Goal: Participate in discussion: Engage in conversation with other users on a specific topic

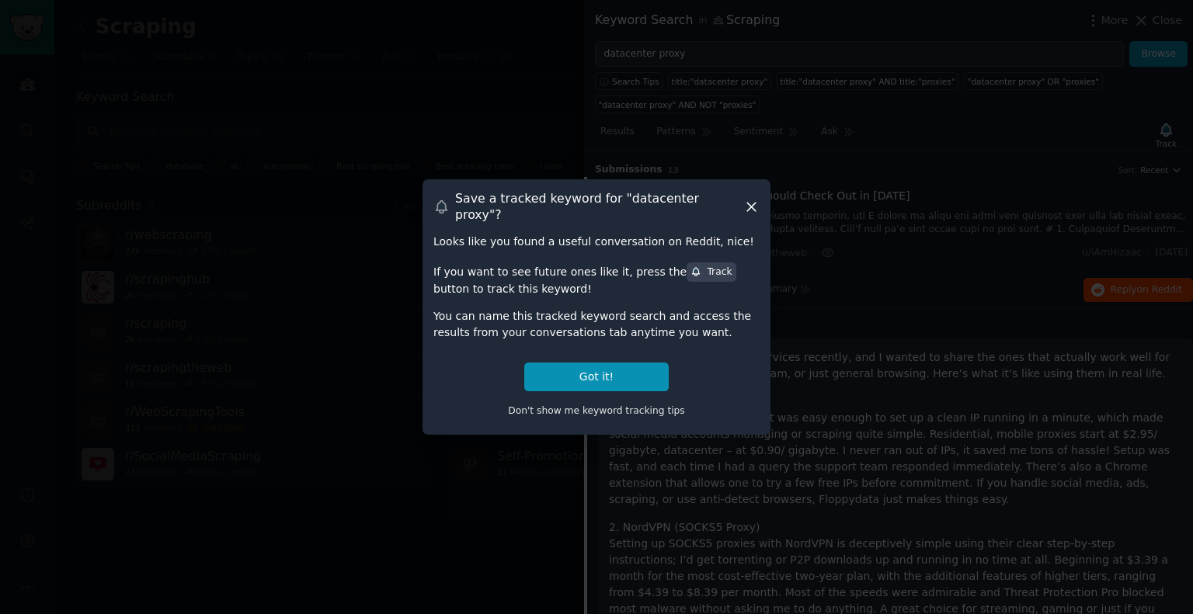
click at [755, 203] on icon at bounding box center [751, 207] width 9 height 9
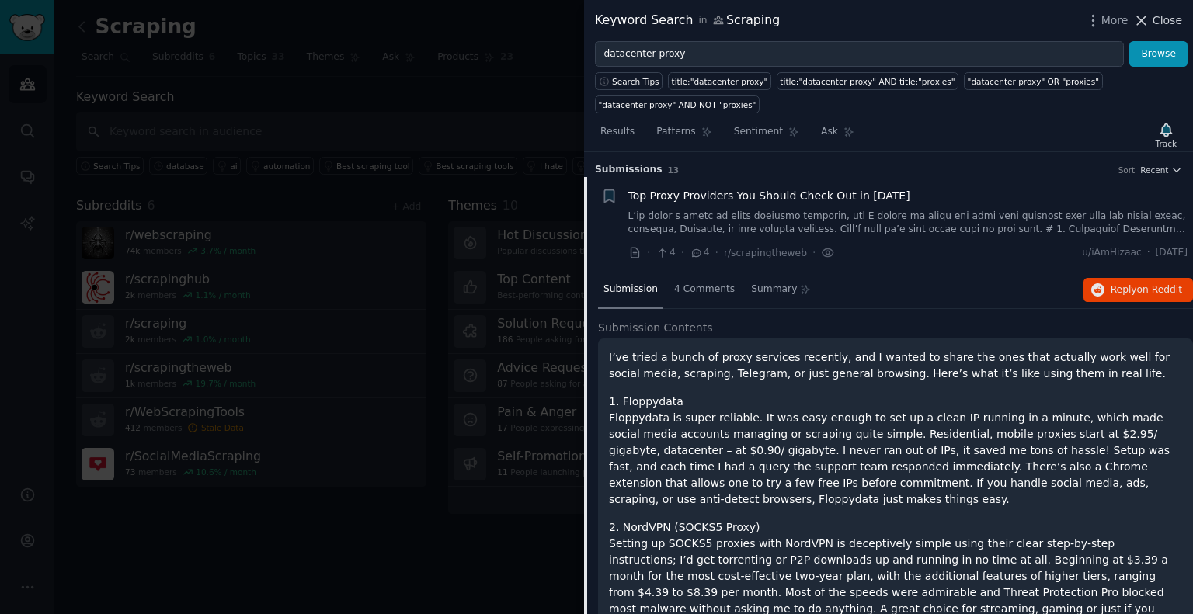
click at [1163, 18] on span "Close" at bounding box center [1167, 20] width 30 height 16
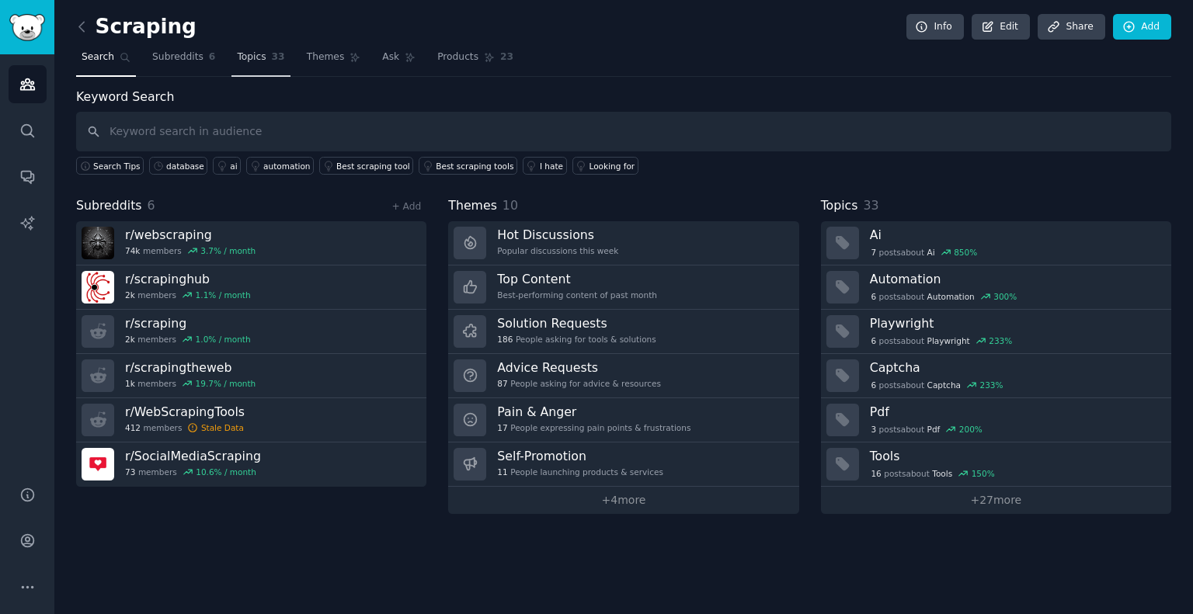
click at [247, 64] on link "Topics 33" at bounding box center [260, 61] width 58 height 32
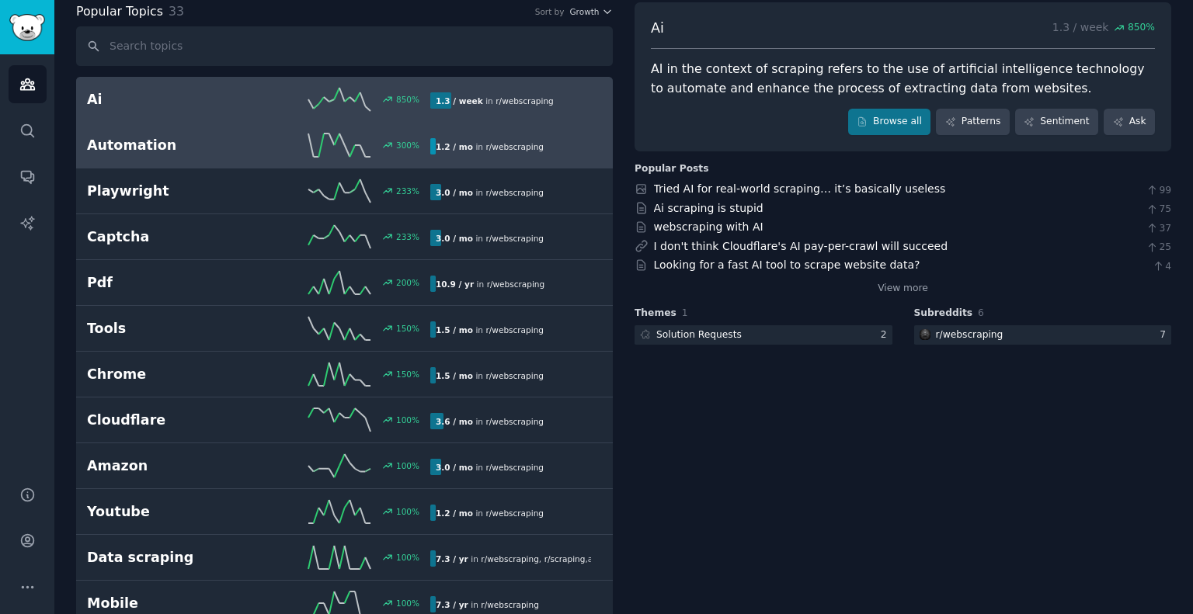
scroll to position [86, 0]
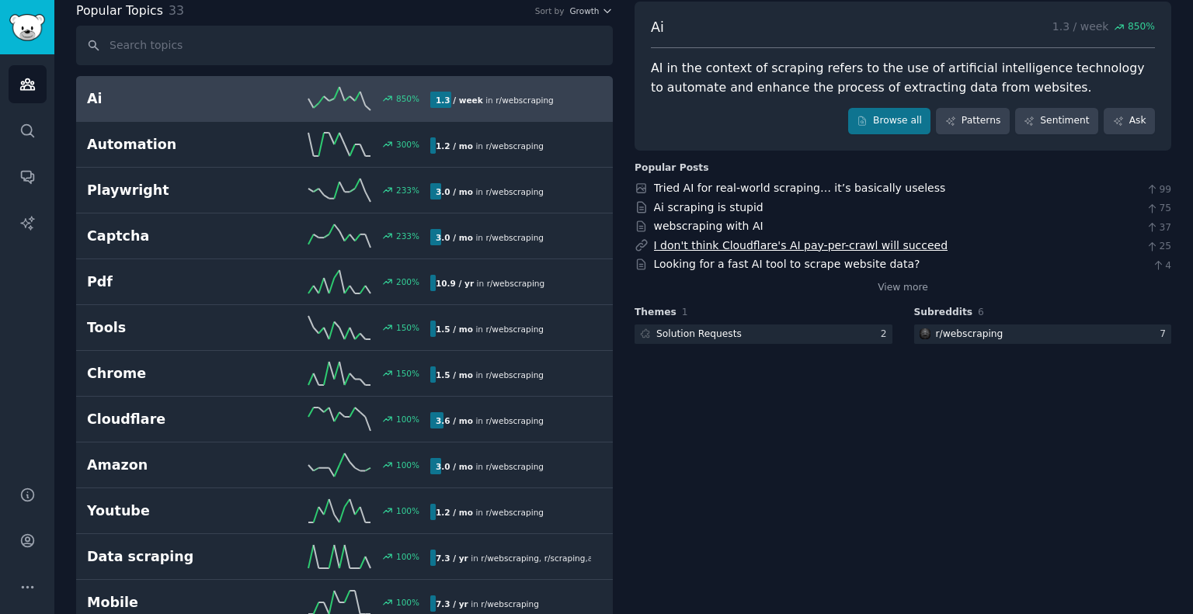
click at [752, 246] on link "I don't think Cloudflare's AI pay-per-crawl will succeed" at bounding box center [801, 245] width 294 height 12
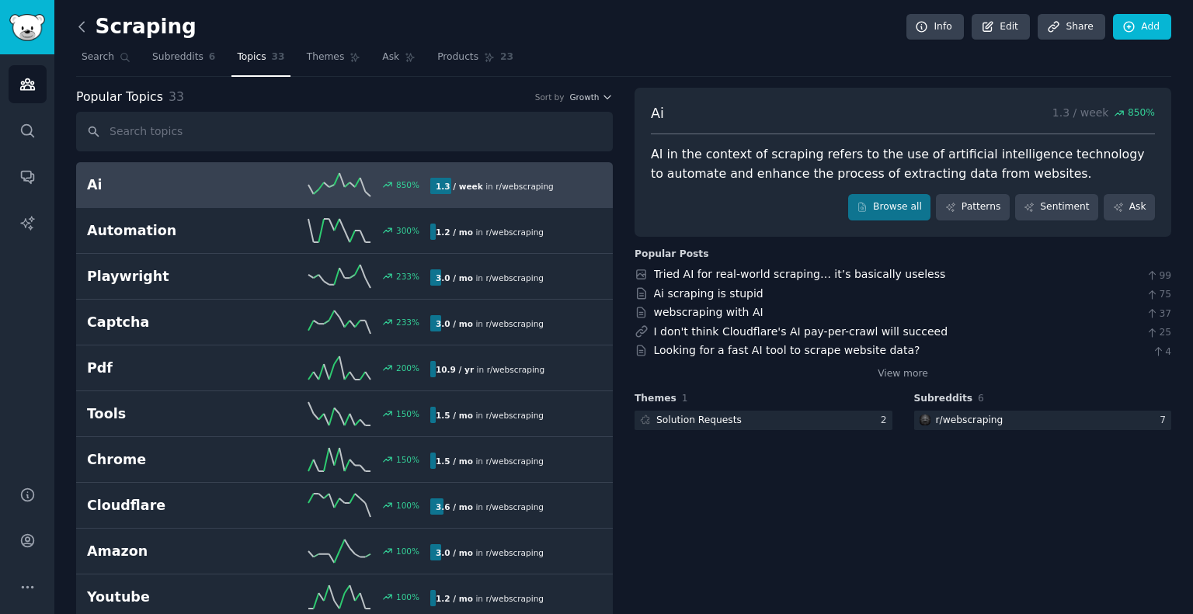
click at [81, 24] on icon at bounding box center [81, 26] width 5 height 9
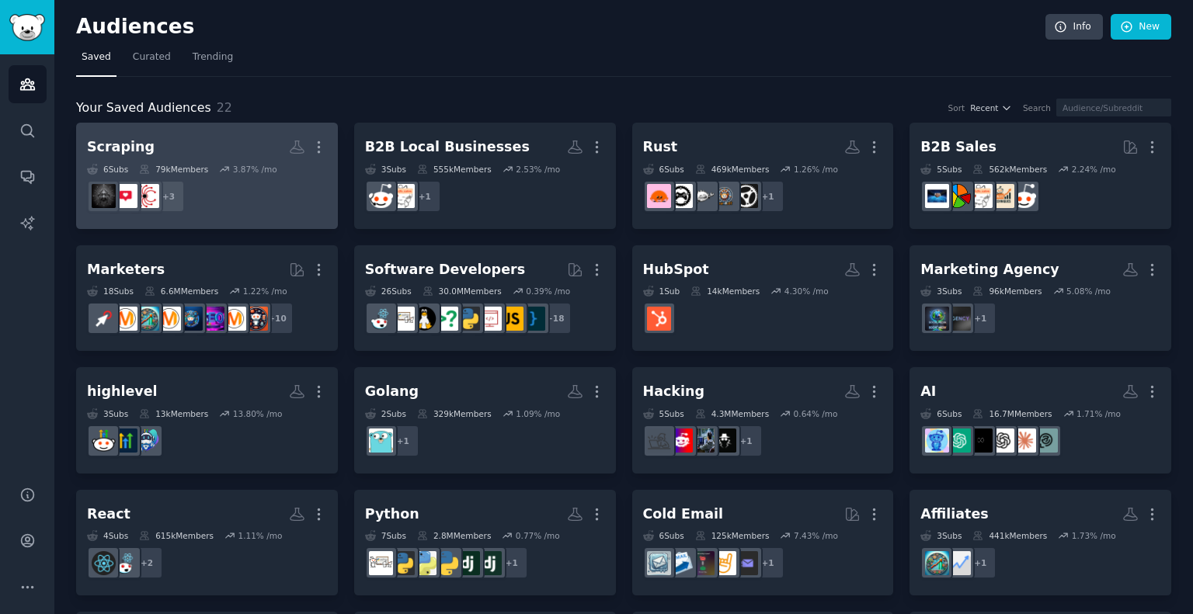
click at [263, 172] on div "3.87 % /mo" at bounding box center [255, 169] width 44 height 11
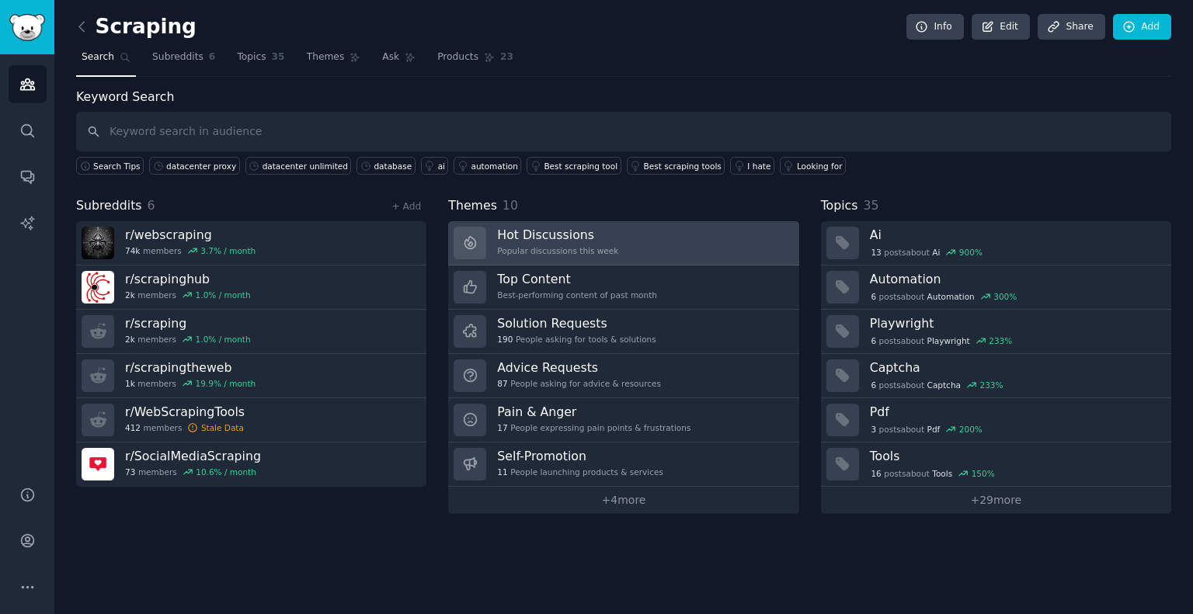
click at [676, 226] on link "Hot Discussions Popular discussions this week" at bounding box center [623, 243] width 350 height 44
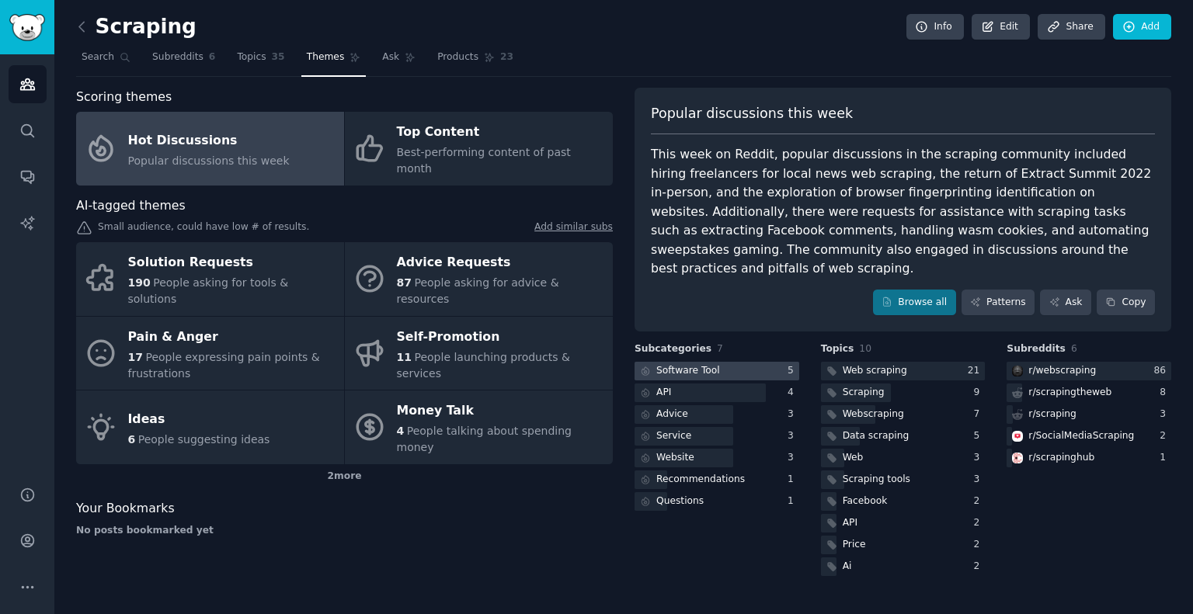
click at [705, 364] on div "Software Tool" at bounding box center [688, 371] width 64 height 14
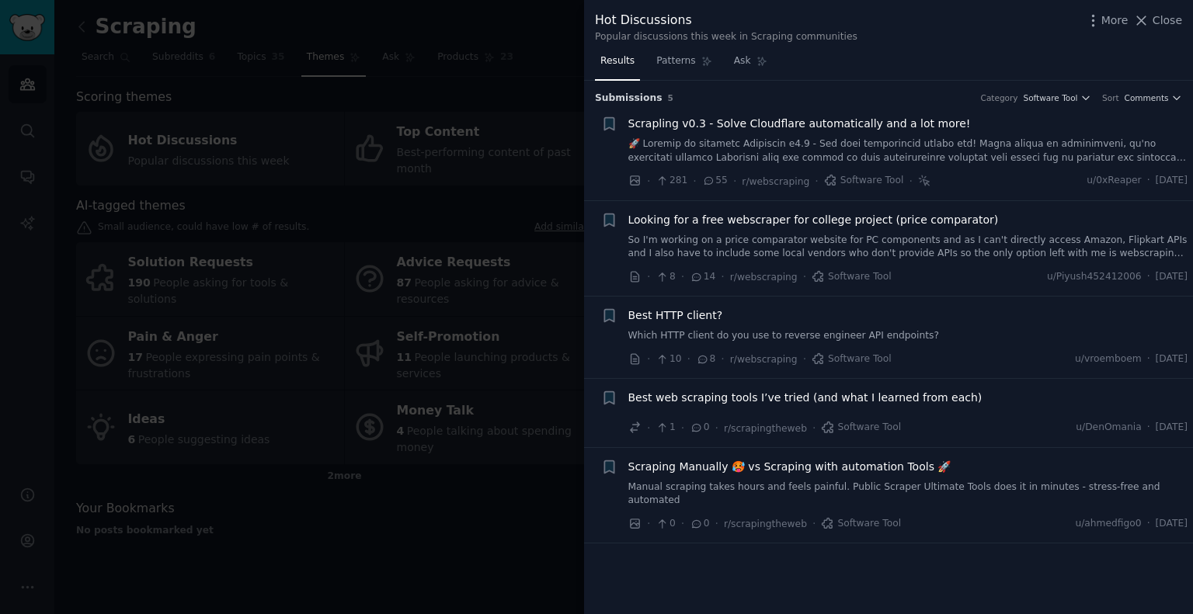
click at [746, 127] on span "Scrapling v0.3 - Solve Cloudflare automatically and a lot more!" at bounding box center [799, 124] width 342 height 16
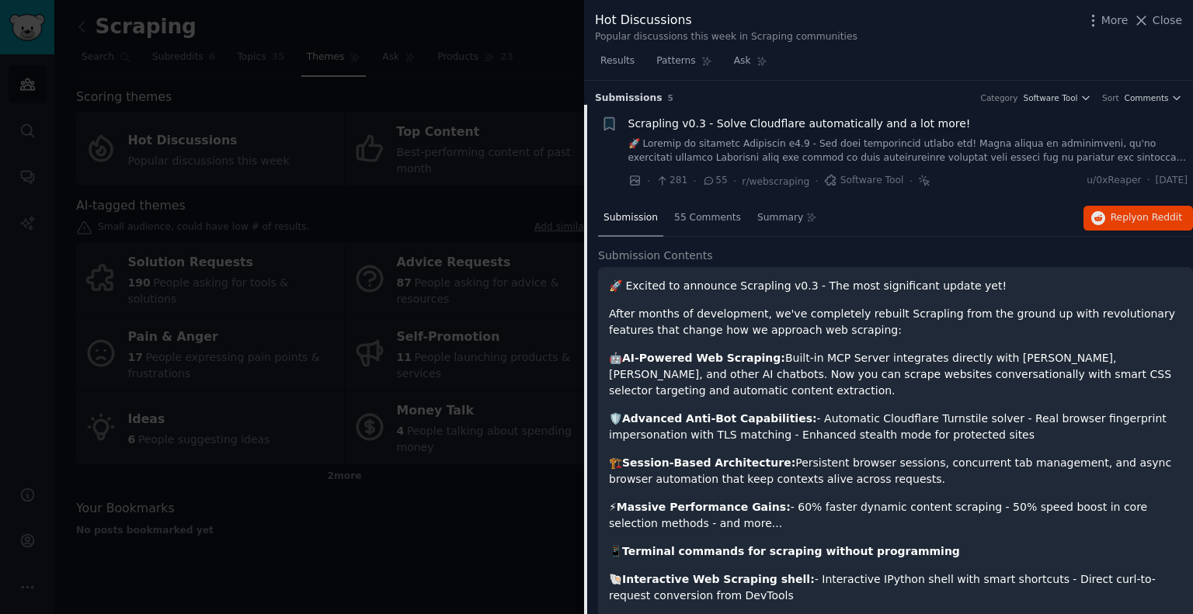
scroll to position [24, 0]
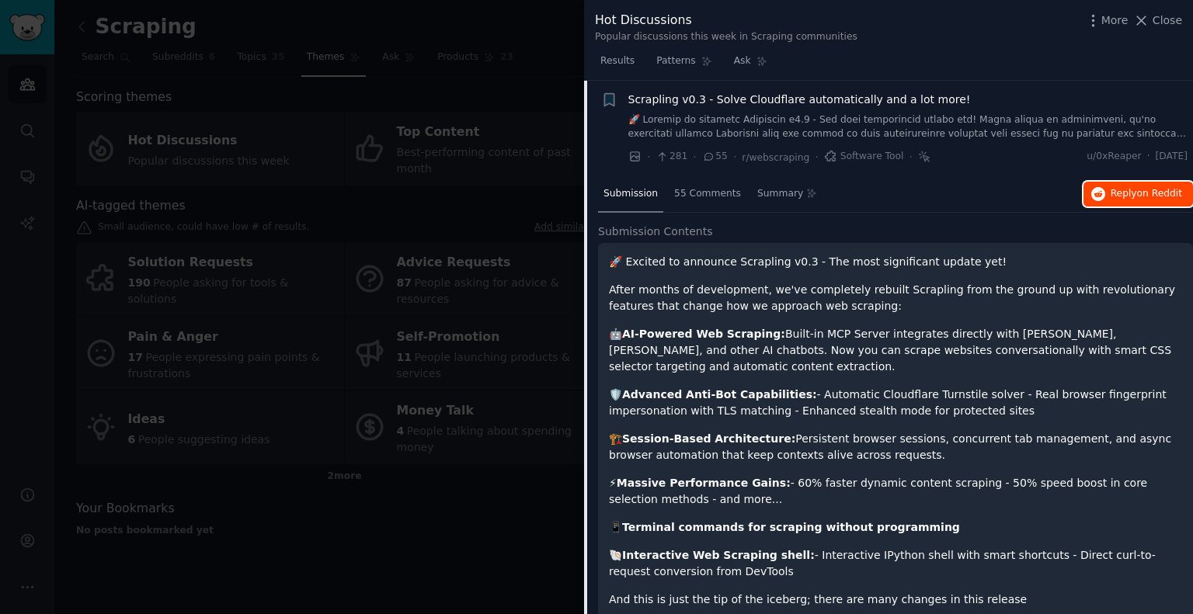
click at [1100, 190] on icon "button" at bounding box center [1098, 194] width 14 height 14
click at [1163, 23] on span "Close" at bounding box center [1167, 20] width 30 height 16
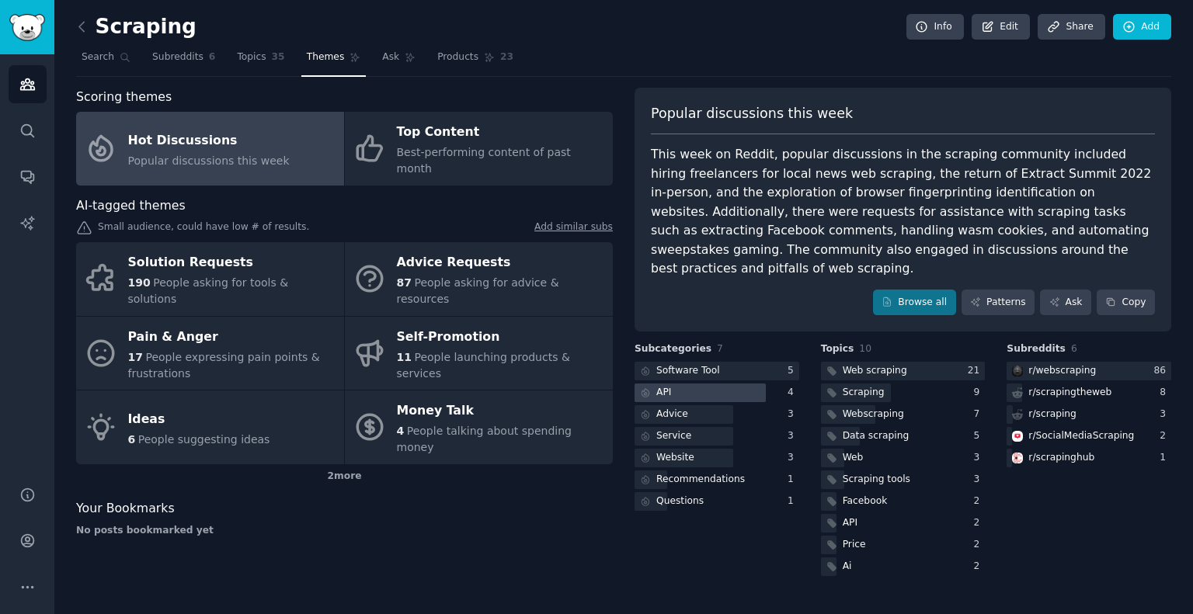
click at [665, 386] on div "API" at bounding box center [663, 393] width 15 height 14
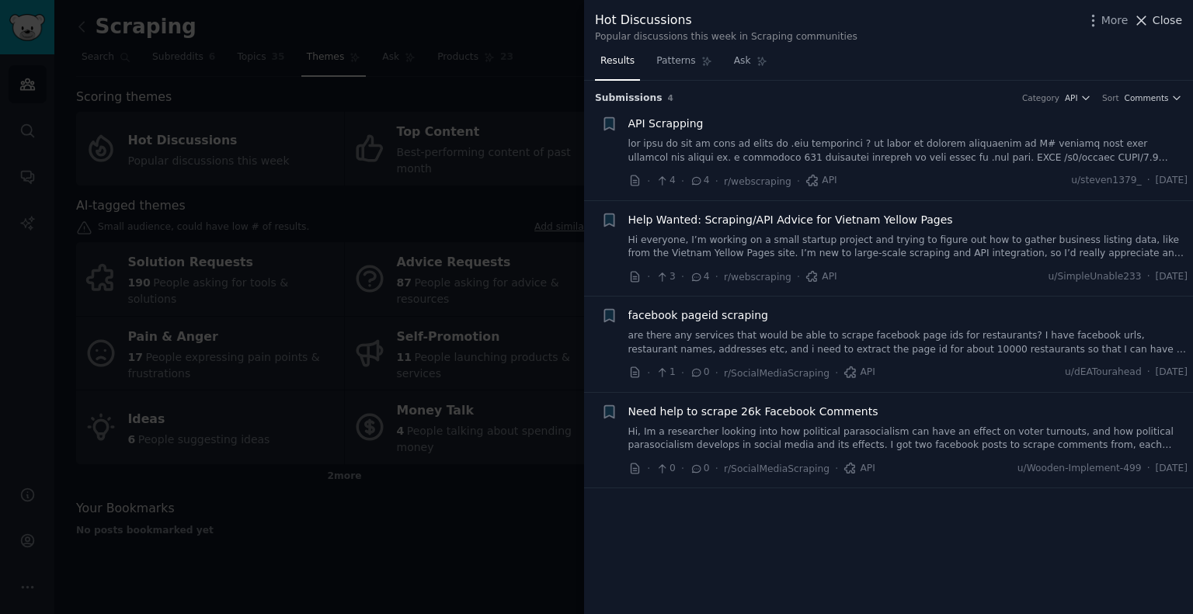
click at [1171, 22] on span "Close" at bounding box center [1167, 20] width 30 height 16
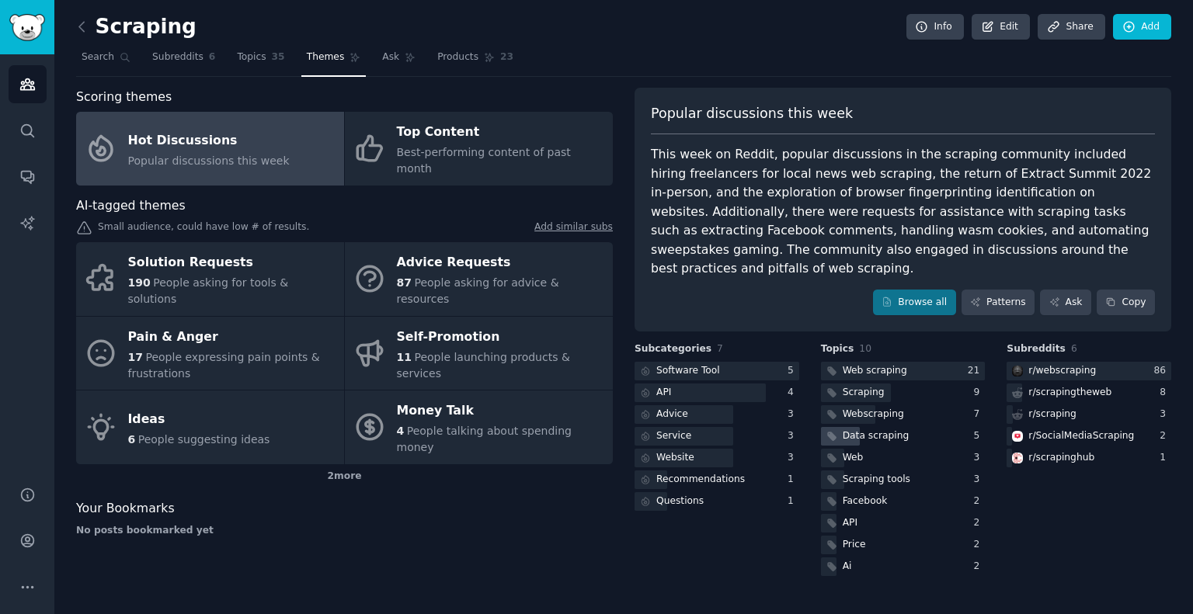
click at [853, 429] on div "Data scraping" at bounding box center [876, 436] width 67 height 14
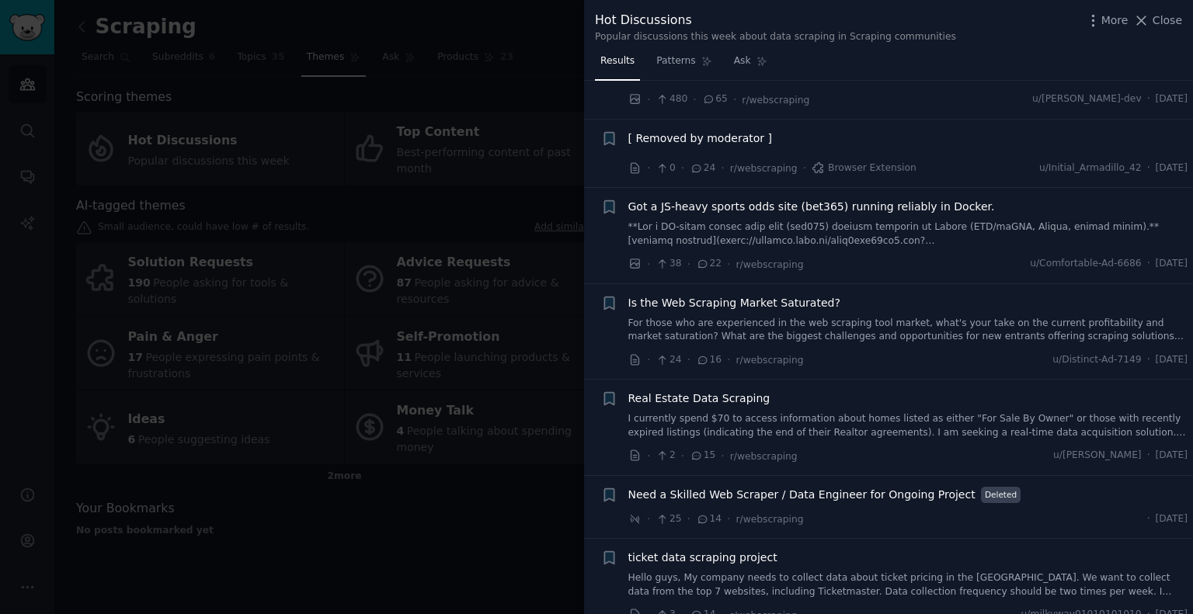
scroll to position [55, 0]
click at [811, 336] on link "For those who are experienced in the web scraping tool market, what's your take…" at bounding box center [908, 329] width 560 height 27
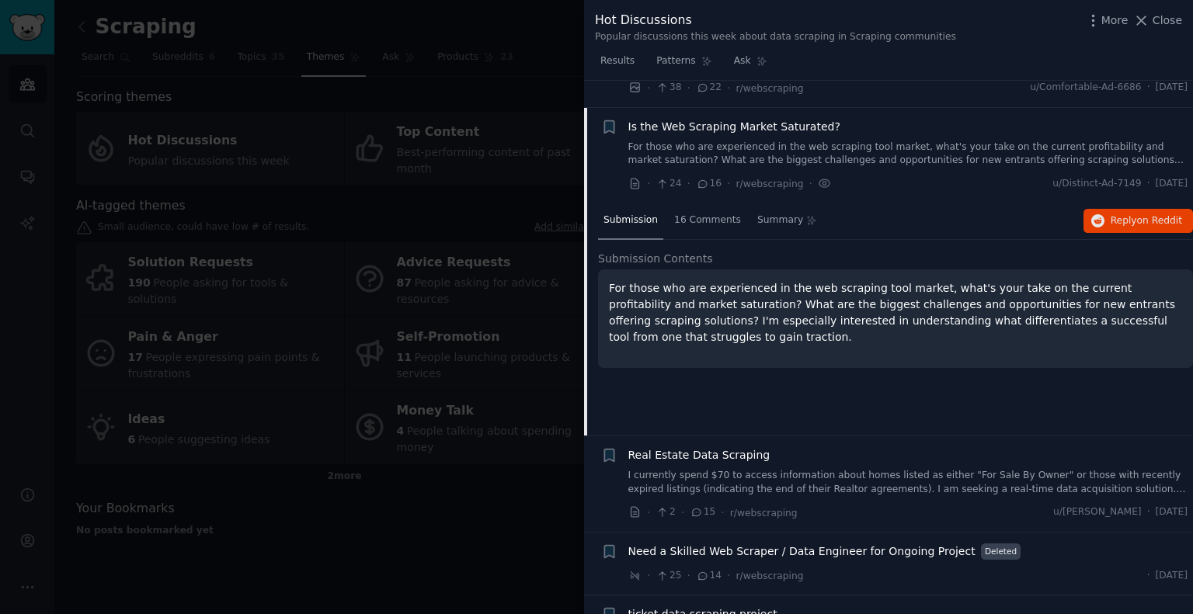
scroll to position [257, 0]
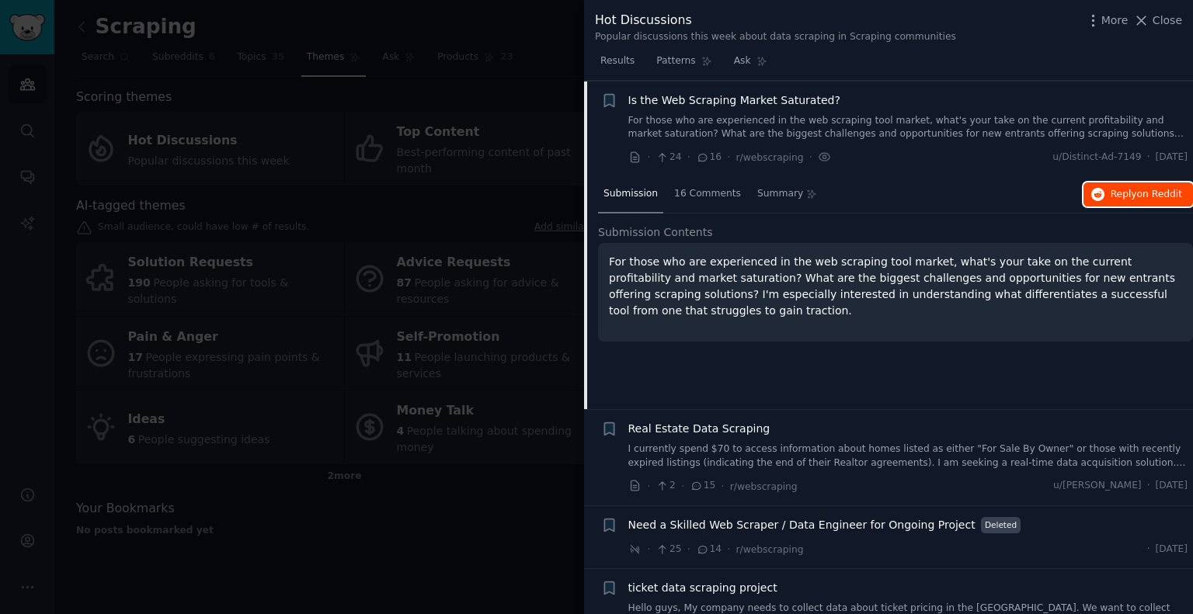
click at [1108, 196] on button "Reply on Reddit" at bounding box center [1137, 194] width 109 height 25
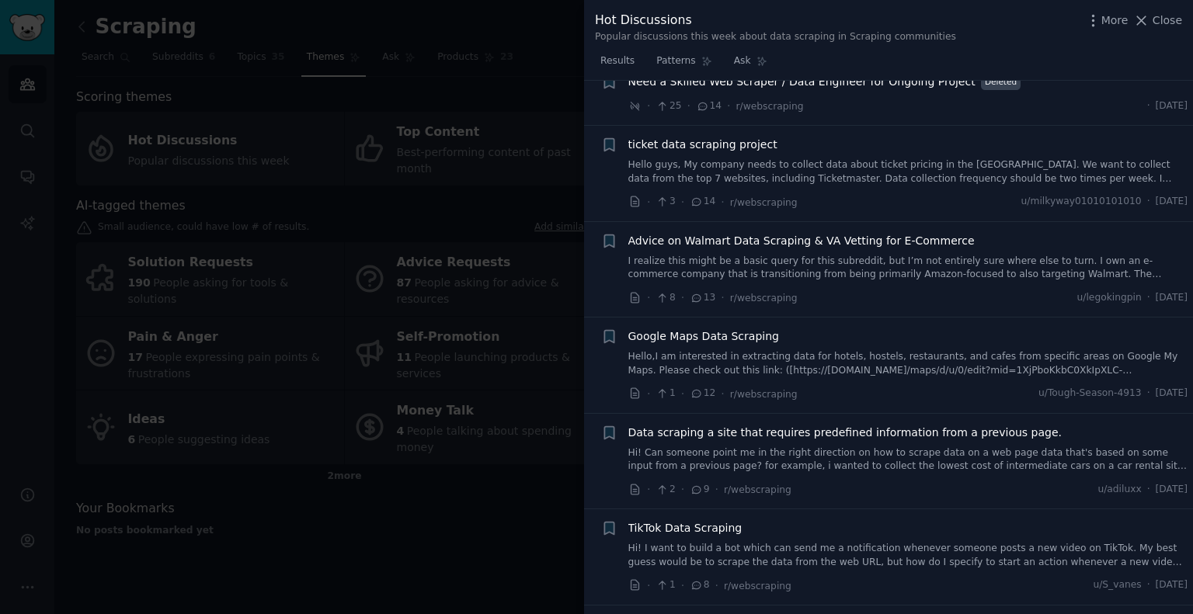
scroll to position [711, 0]
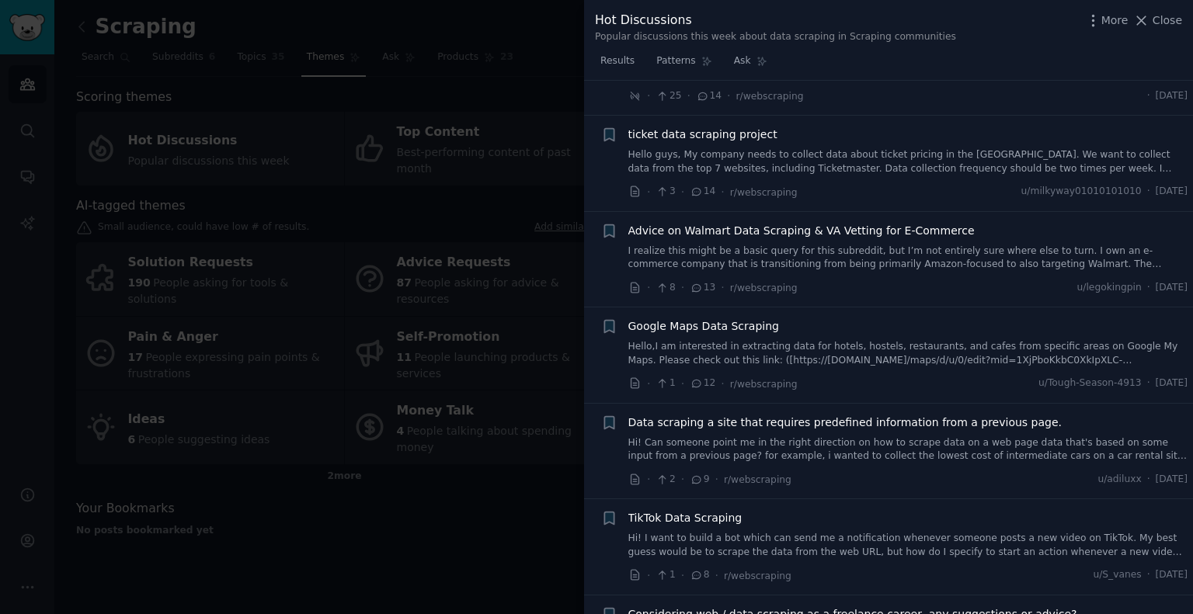
click at [733, 327] on span "Google Maps Data Scraping" at bounding box center [703, 326] width 151 height 16
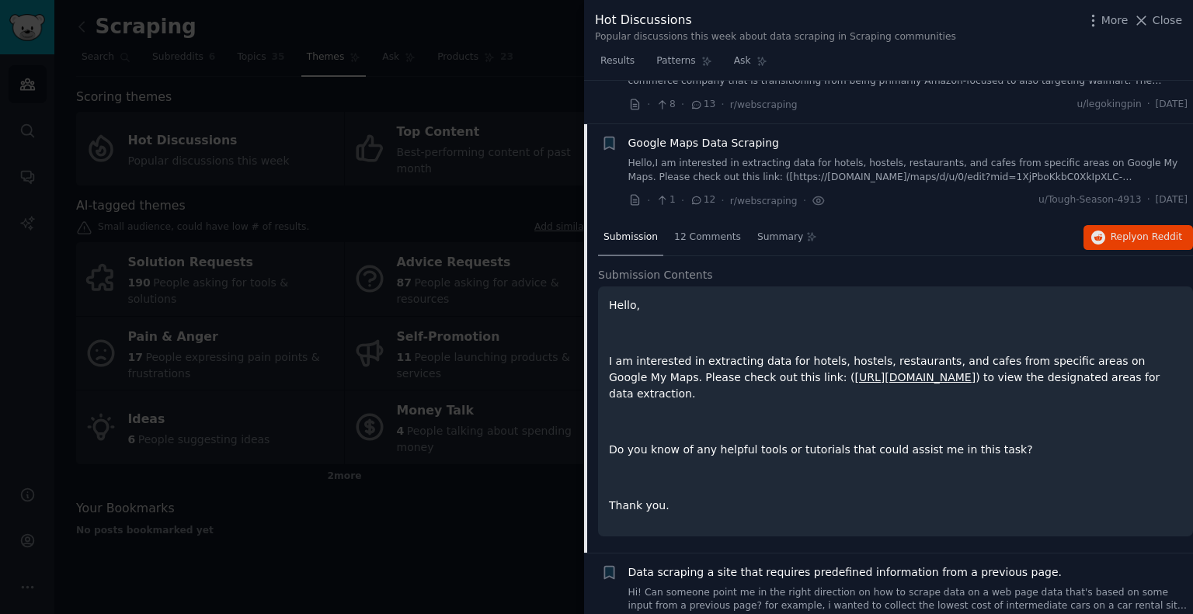
scroll to position [704, 0]
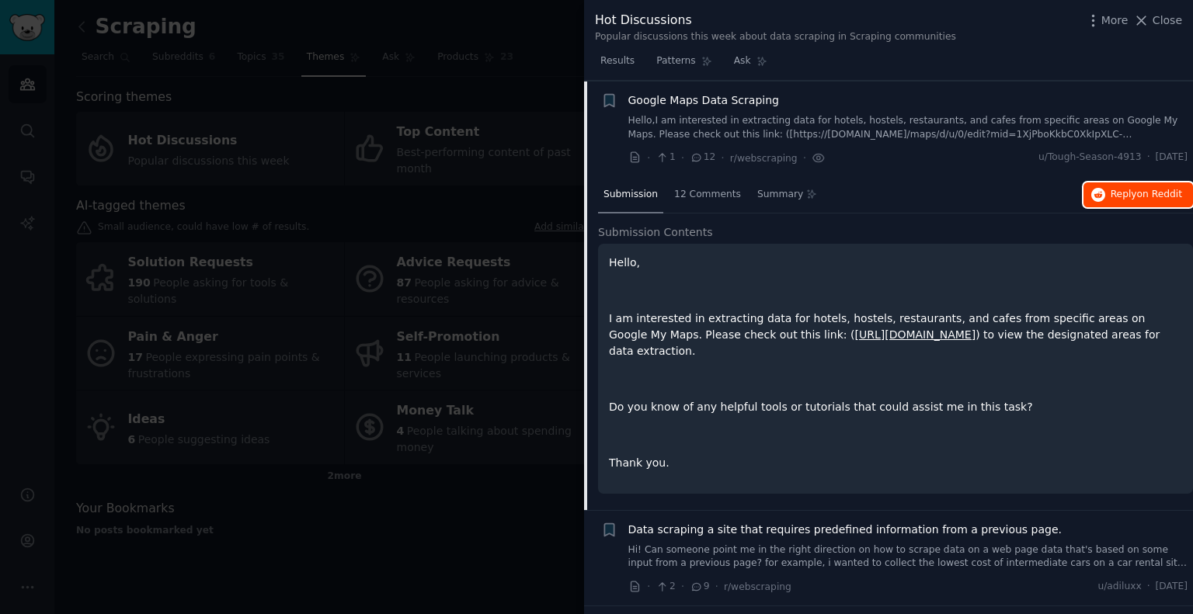
click at [1113, 199] on span "Reply on Reddit" at bounding box center [1145, 195] width 71 height 14
click at [1174, 19] on span "Close" at bounding box center [1167, 20] width 30 height 16
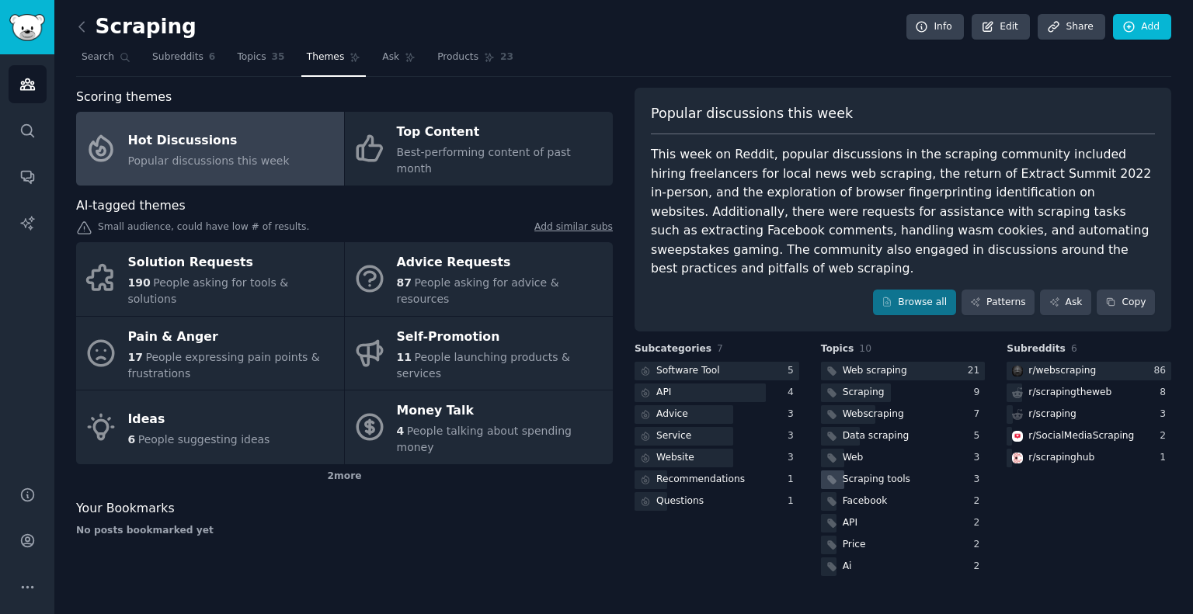
click at [868, 473] on div "Scraping tools" at bounding box center [877, 480] width 68 height 14
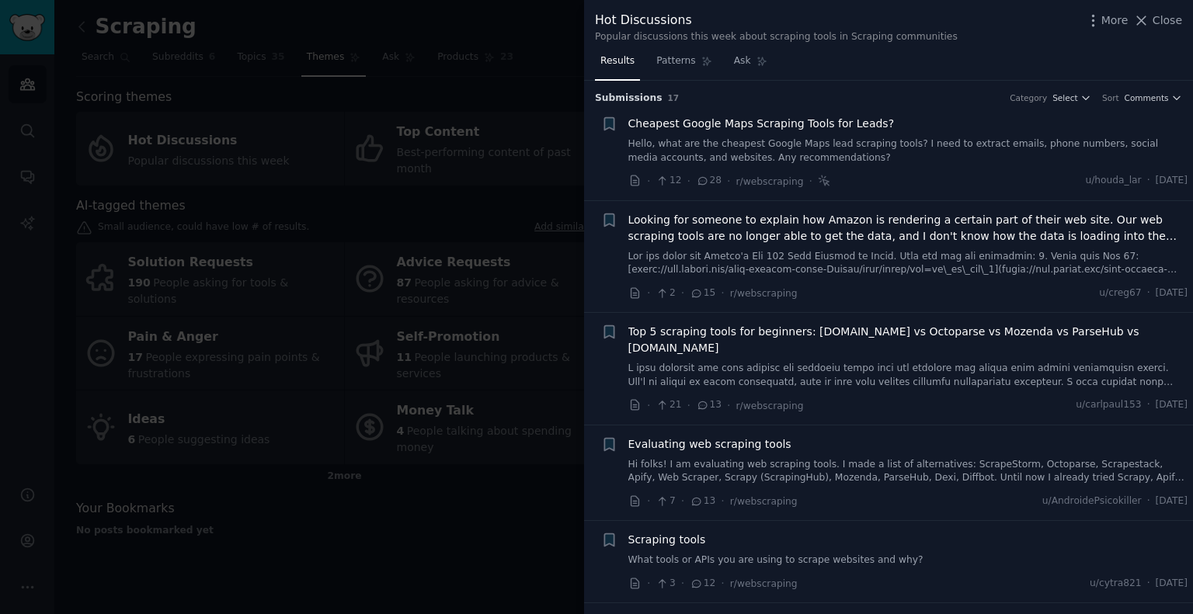
click at [785, 123] on span "Cheapest Google Maps Scraping Tools for Leads?" at bounding box center [761, 124] width 266 height 16
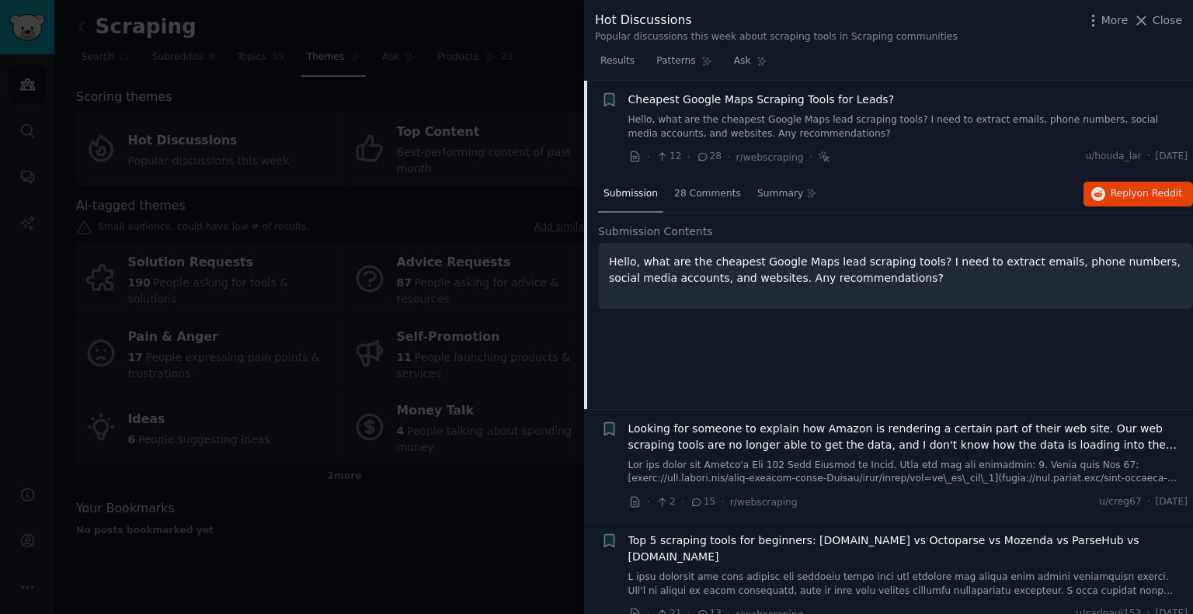
scroll to position [24, 0]
click at [1138, 191] on span "on Reddit" at bounding box center [1159, 193] width 45 height 11
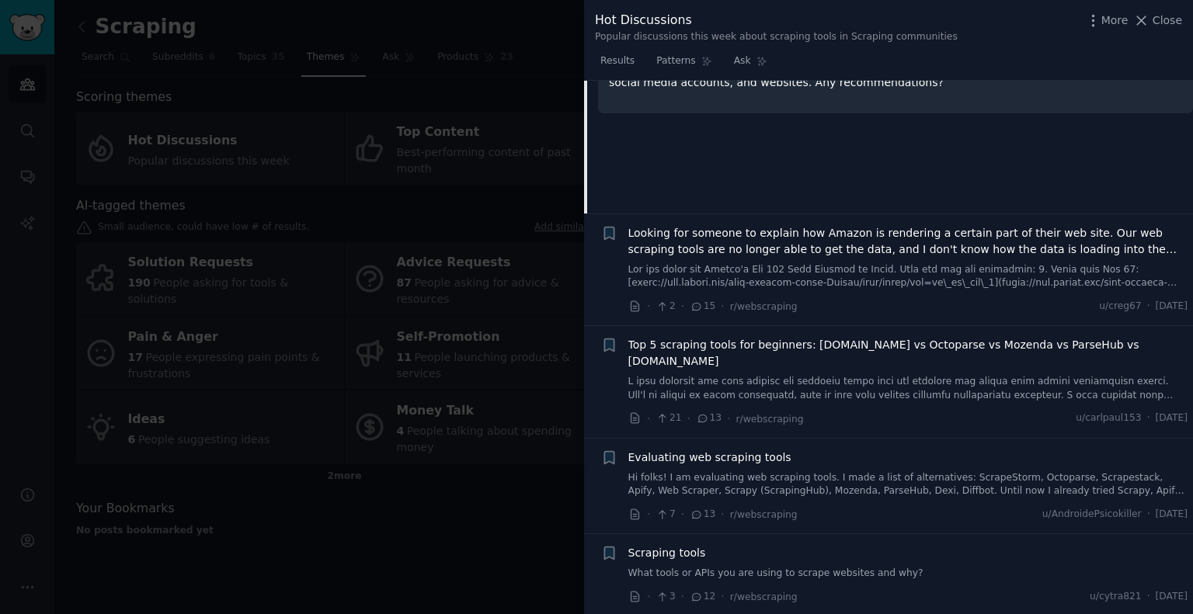
scroll to position [224, 0]
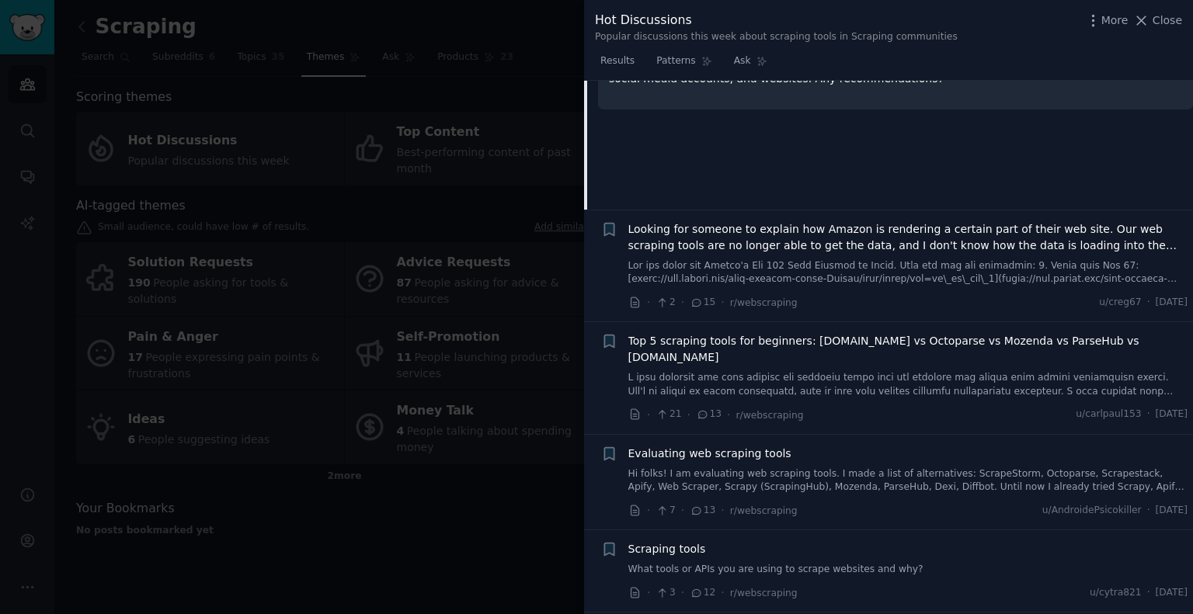
click at [865, 340] on span "Top 5 scraping tools for beginners: [DOMAIN_NAME] vs Octoparse vs Mozenda vs Pa…" at bounding box center [908, 349] width 560 height 33
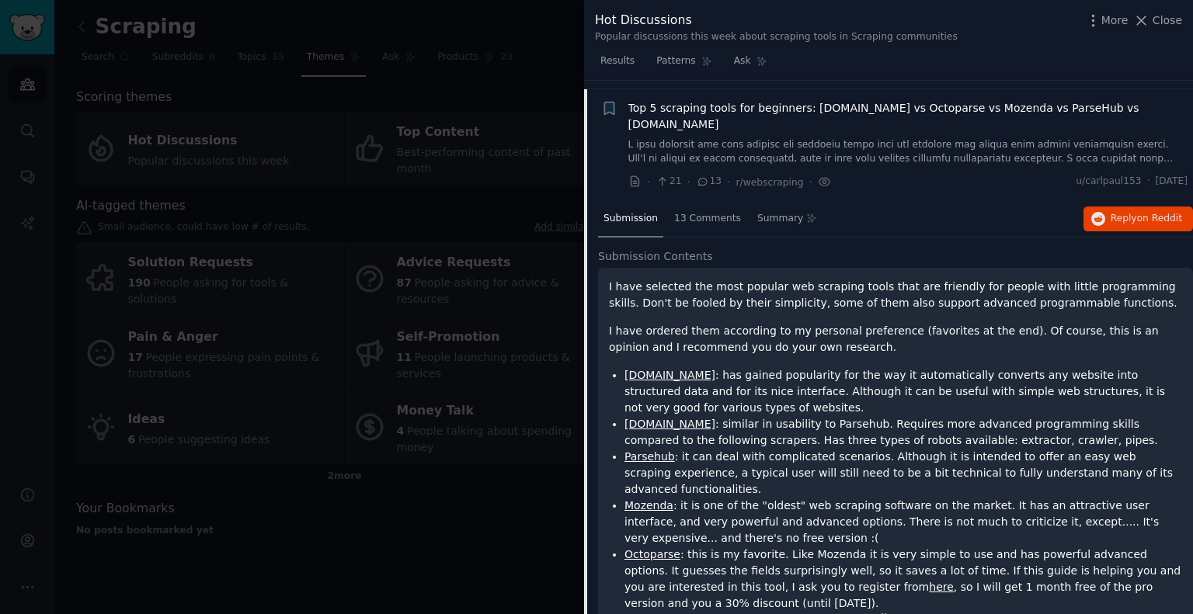
scroll to position [232, 0]
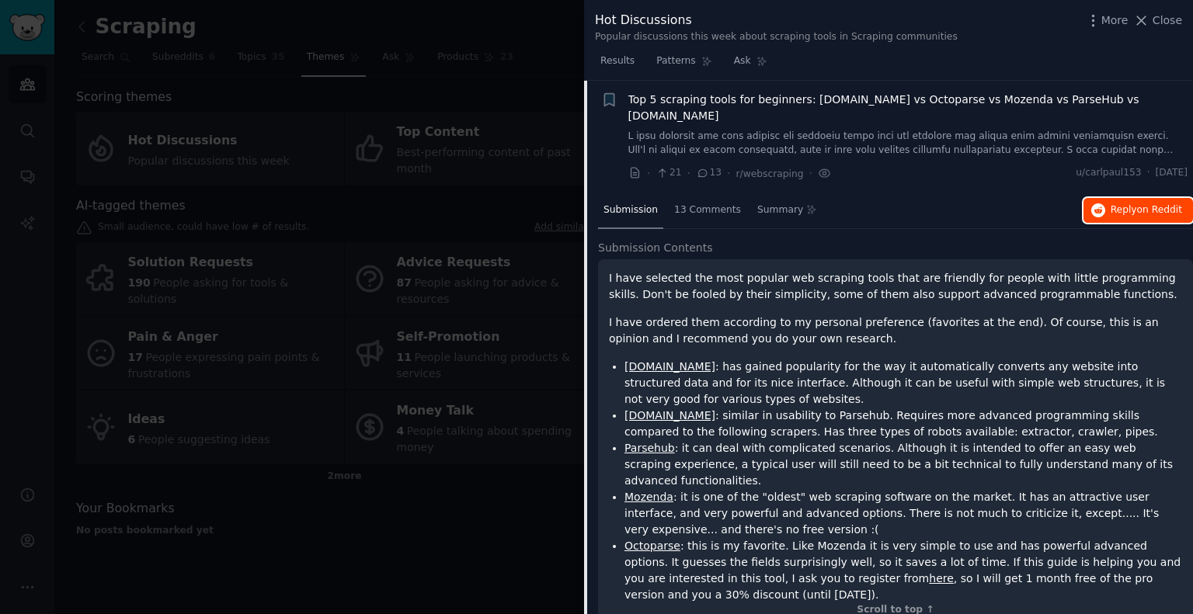
click at [1115, 203] on span "Reply on Reddit" at bounding box center [1145, 210] width 71 height 14
click at [1149, 15] on icon at bounding box center [1141, 20] width 16 height 16
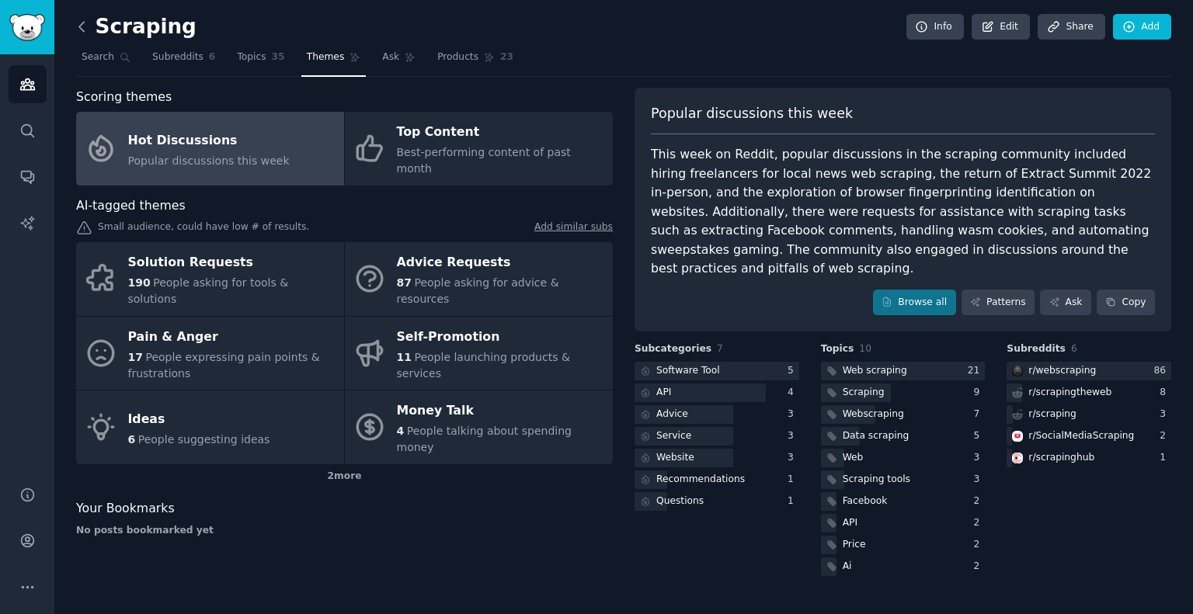
click at [87, 31] on icon at bounding box center [82, 27] width 16 height 16
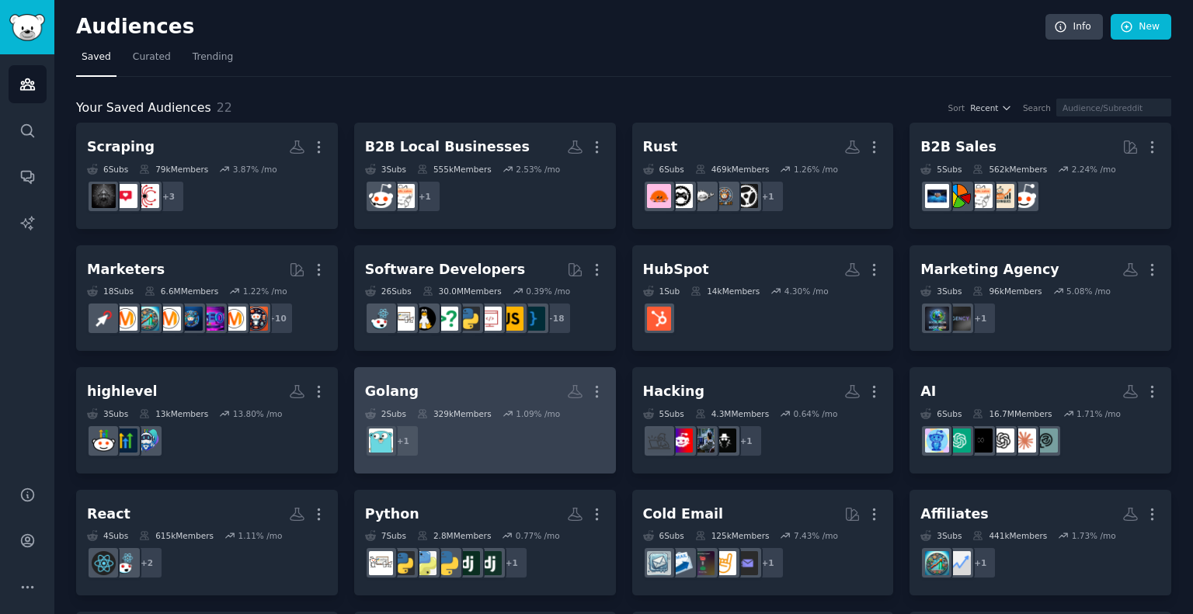
click at [490, 392] on h2 "Golang More" at bounding box center [485, 391] width 240 height 27
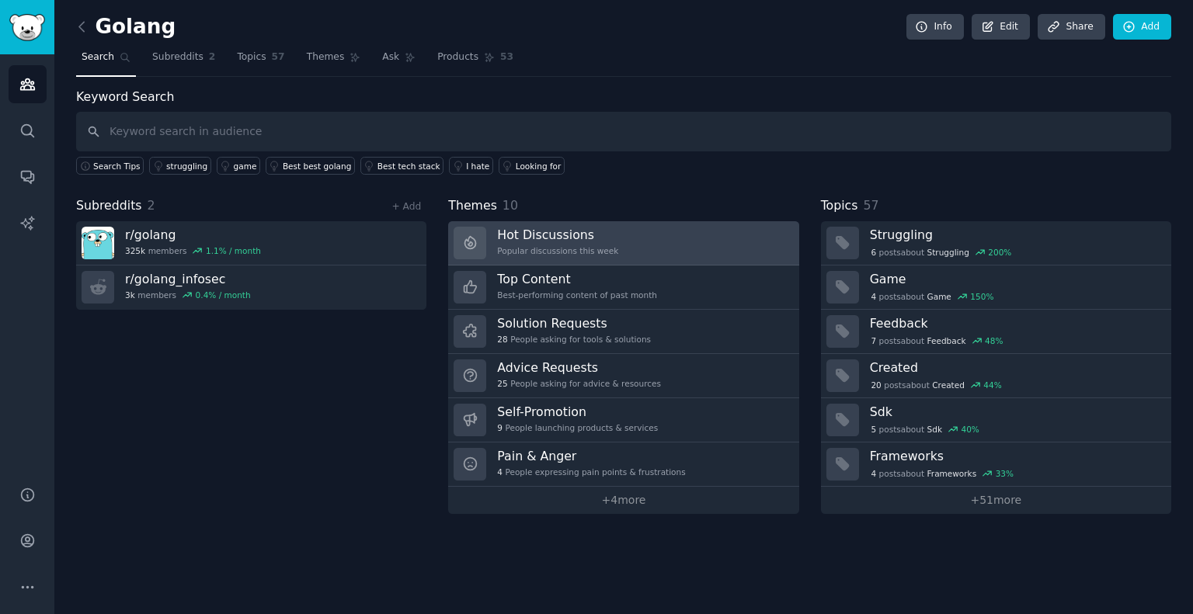
click at [556, 243] on div "Hot Discussions Popular discussions this week" at bounding box center [557, 243] width 121 height 33
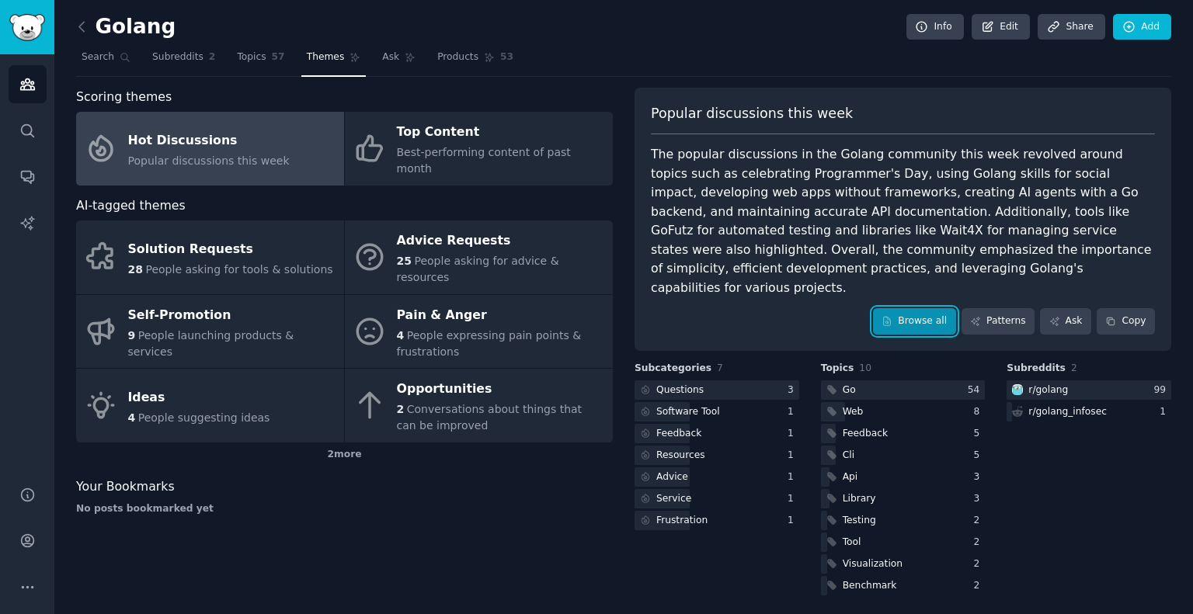
click at [943, 308] on link "Browse all" at bounding box center [914, 321] width 83 height 26
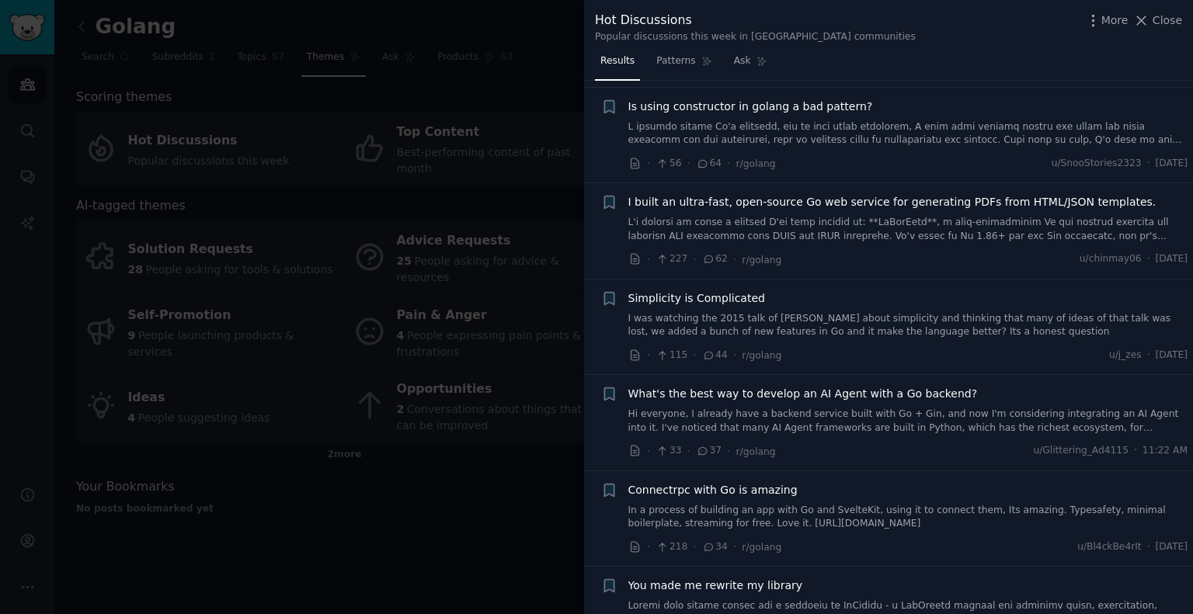
scroll to position [114, 0]
click at [838, 321] on link "I was watching the 2015 talk of [PERSON_NAME] about simplicity and thinking tha…" at bounding box center [908, 324] width 560 height 27
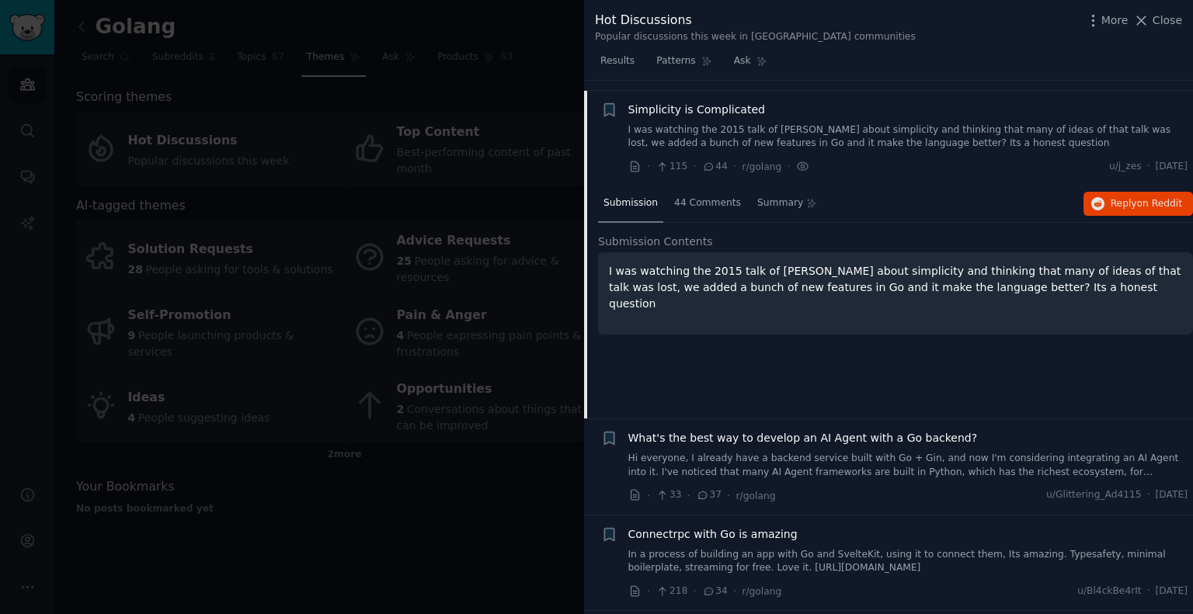
scroll to position [311, 0]
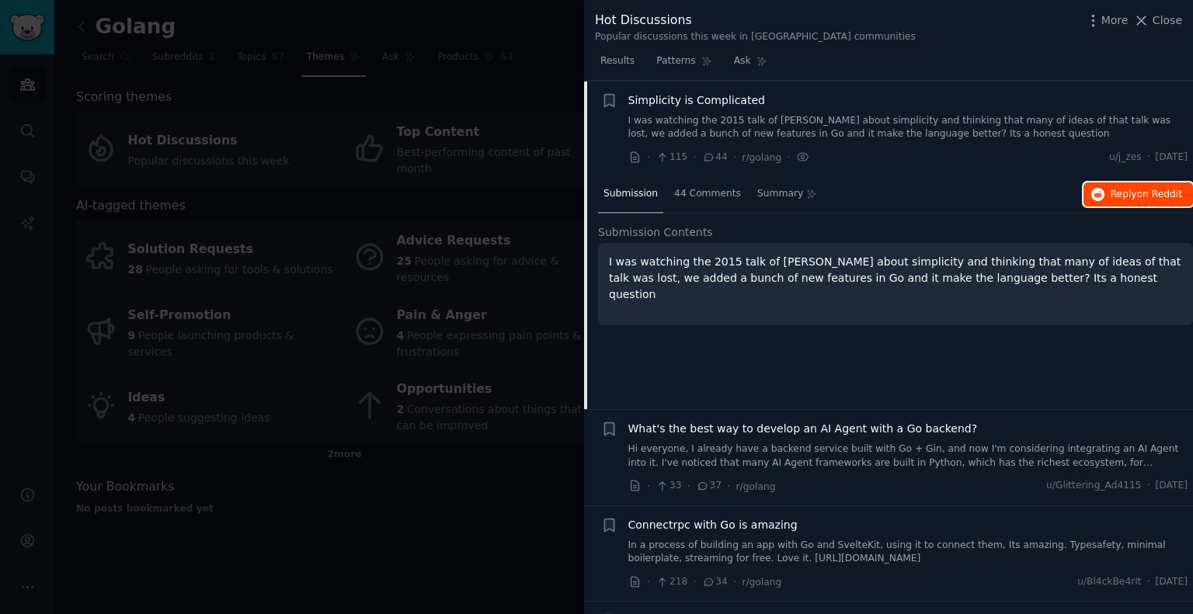
click at [1113, 193] on span "Reply on Reddit" at bounding box center [1145, 195] width 71 height 14
